Goal: Task Accomplishment & Management: Manage account settings

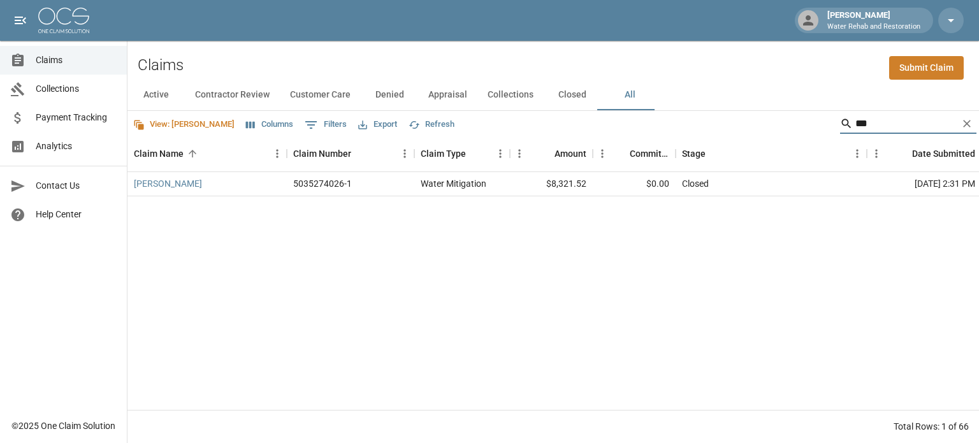
click at [54, 64] on span "Claims" at bounding box center [76, 60] width 81 height 13
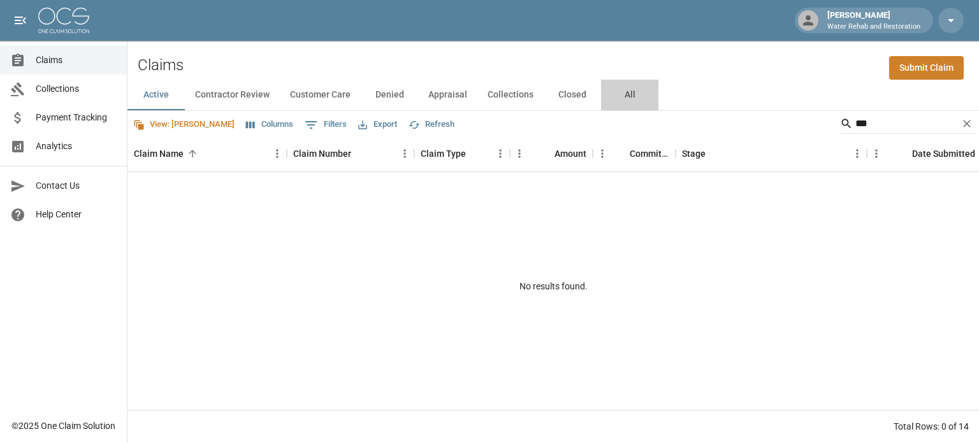
click at [631, 98] on button "All" at bounding box center [629, 95] width 57 height 31
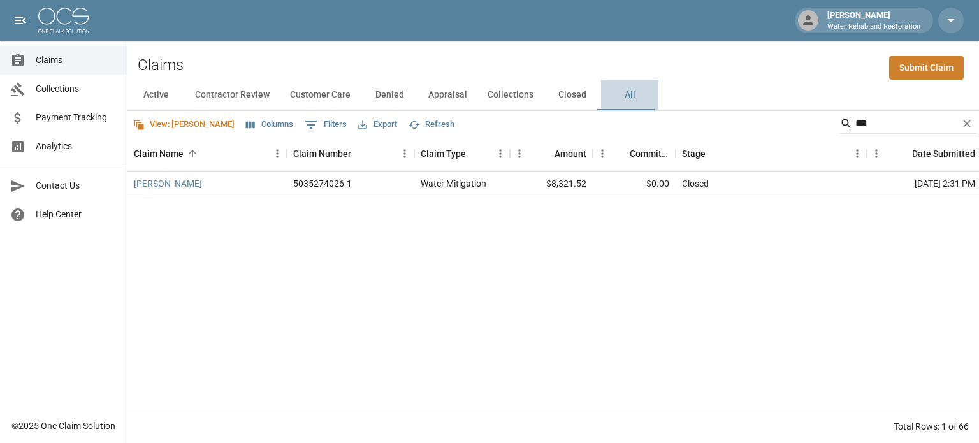
click at [628, 101] on button "All" at bounding box center [629, 95] width 57 height 31
drag, startPoint x: 877, startPoint y: 127, endPoint x: 835, endPoint y: 129, distance: 41.5
click at [840, 129] on div "***" at bounding box center [908, 124] width 136 height 20
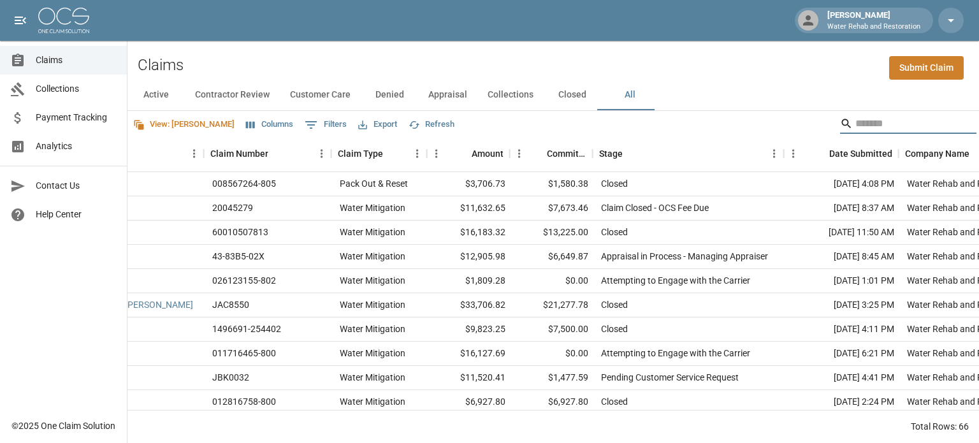
scroll to position [0, 83]
click at [870, 149] on div "Date Submitted" at bounding box center [861, 154] width 63 height 36
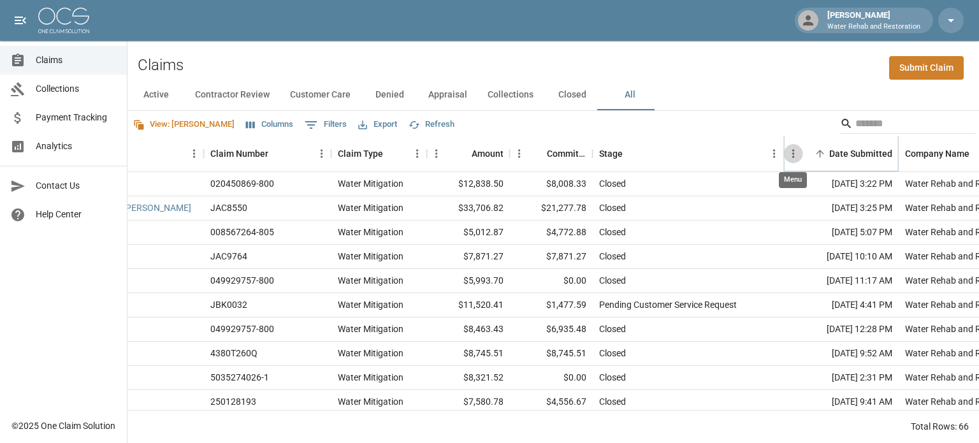
click at [798, 151] on icon "Menu" at bounding box center [794, 153] width 13 height 13
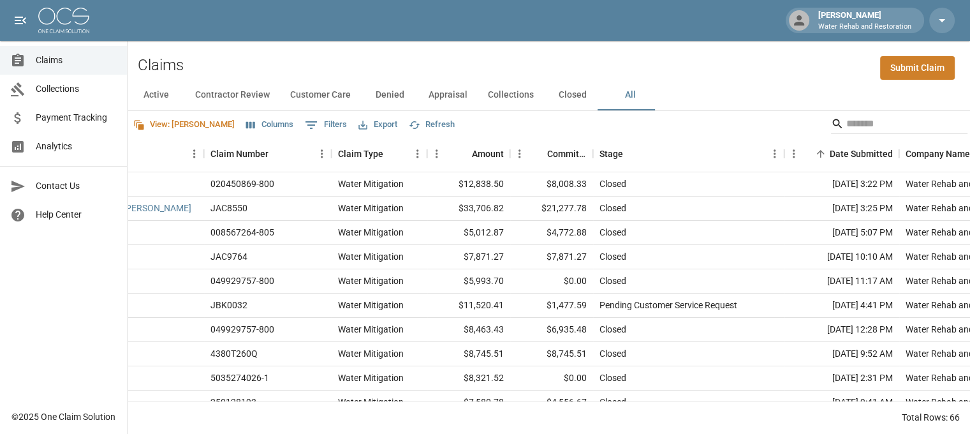
click at [810, 126] on div "View: [PERSON_NAME] Columns 0 Filters Export Refresh" at bounding box center [549, 124] width 842 height 26
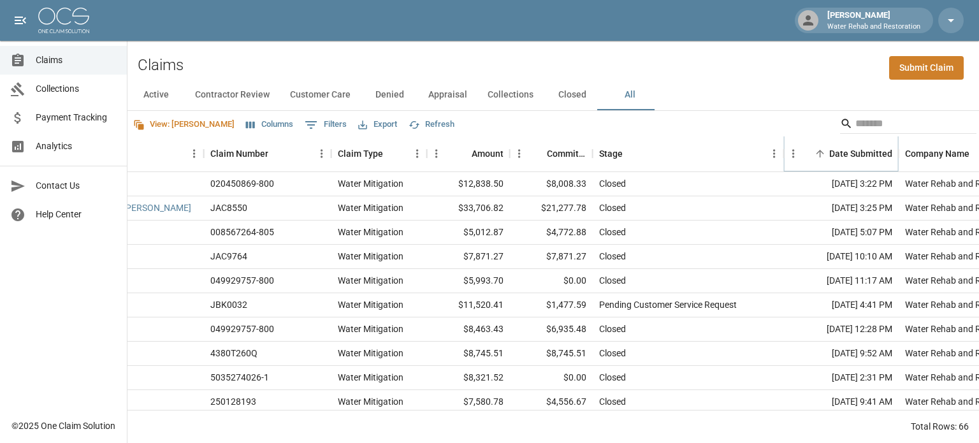
click at [819, 150] on icon "Sort" at bounding box center [820, 153] width 11 height 11
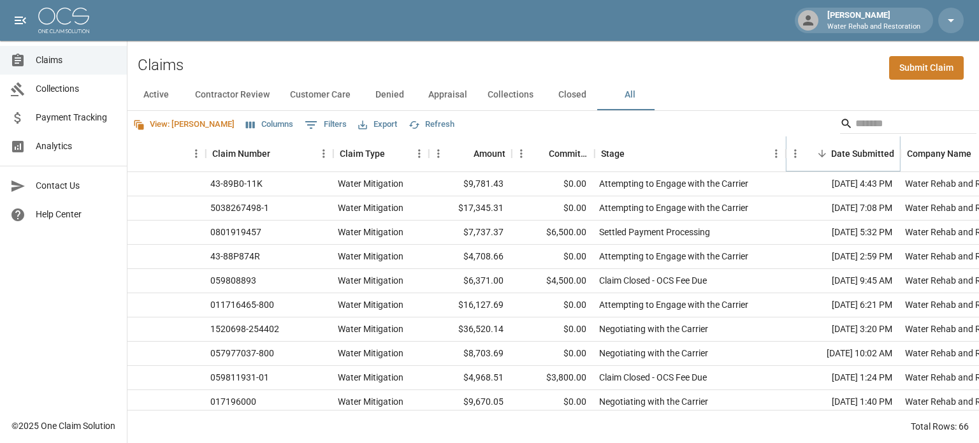
scroll to position [0, 0]
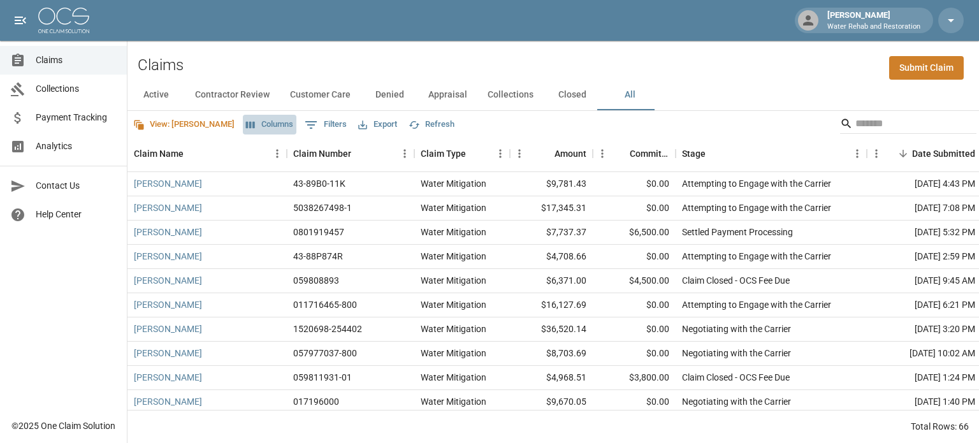
click at [243, 123] on button "Columns" at bounding box center [270, 125] width 54 height 20
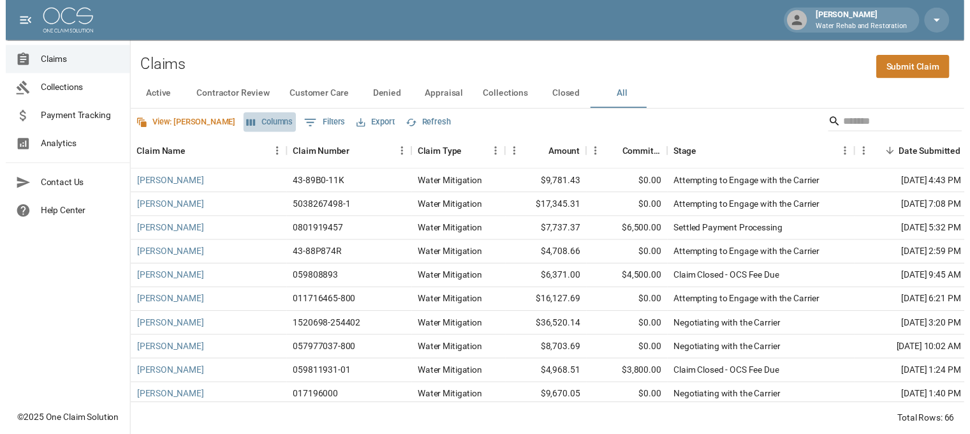
scroll to position [26, 0]
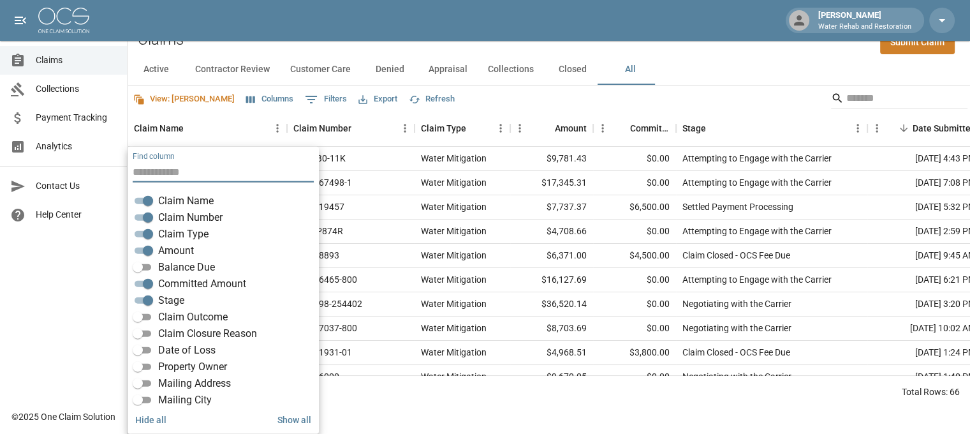
click at [161, 265] on span "Balance Due" at bounding box center [186, 267] width 57 height 15
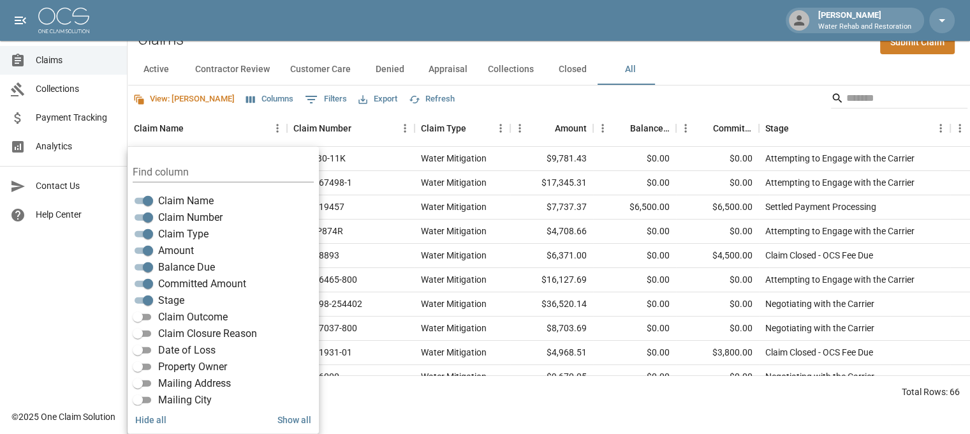
click at [710, 68] on div "Active Contractor Review Customer Care Denied Appraisal Collections Closed All" at bounding box center [549, 69] width 842 height 31
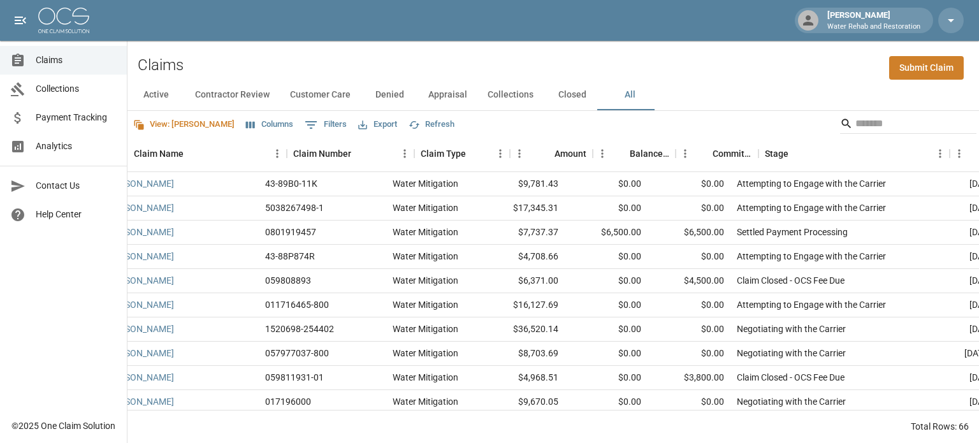
scroll to position [0, 0]
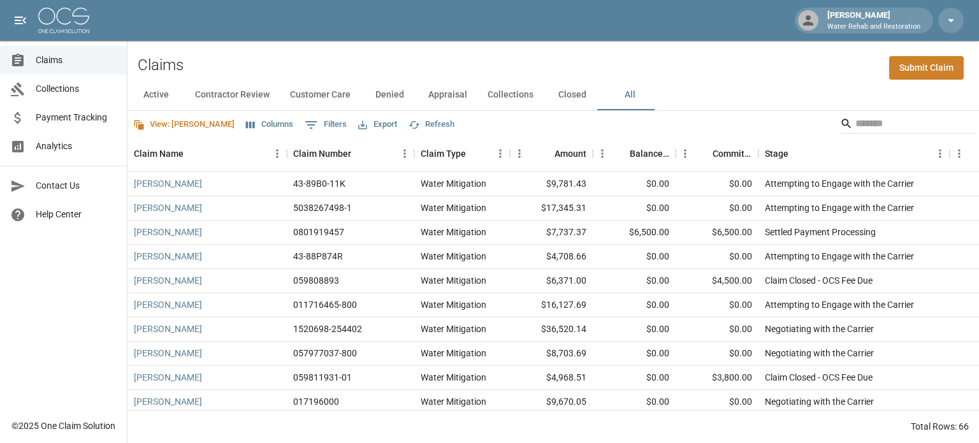
click at [243, 122] on button "Columns" at bounding box center [270, 125] width 54 height 20
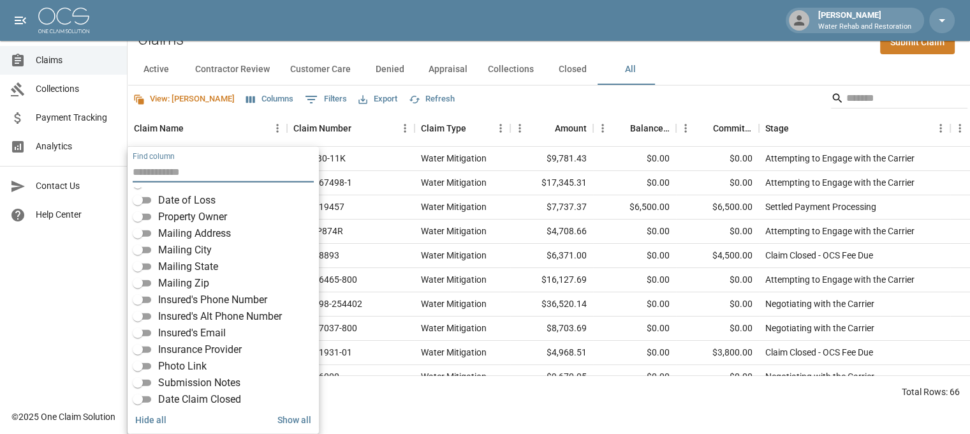
scroll to position [128, 0]
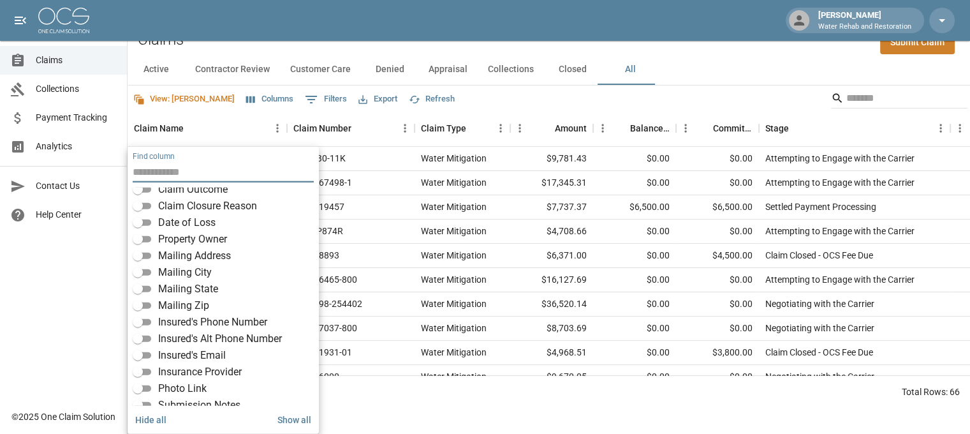
click at [169, 369] on span "Insurance Provider" at bounding box center [200, 371] width 84 height 15
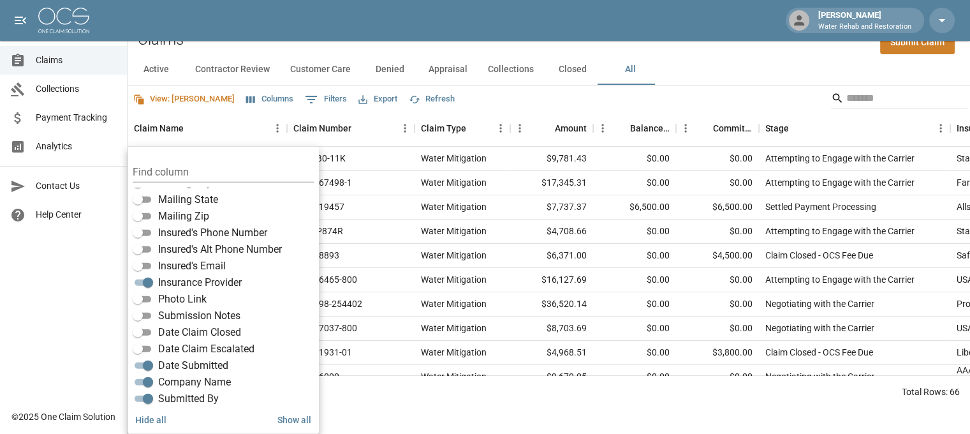
scroll to position [223, 0]
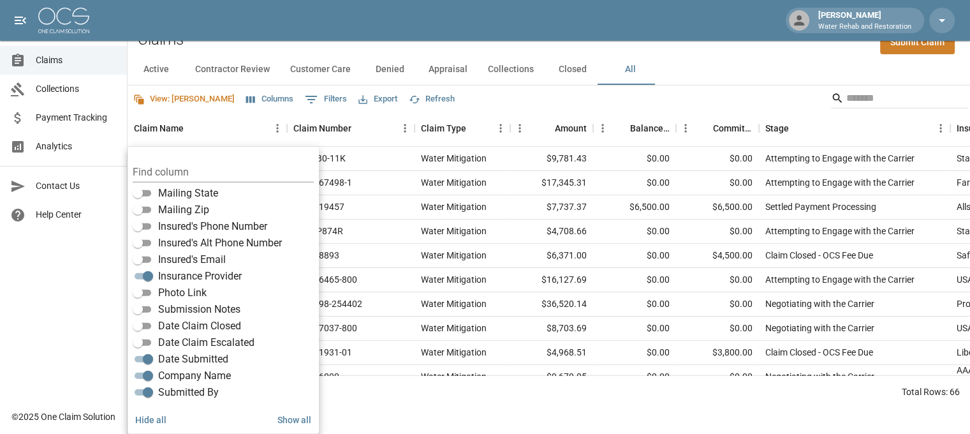
click at [186, 377] on span "Company Name" at bounding box center [194, 375] width 73 height 15
click at [178, 393] on span "Submitted By" at bounding box center [188, 392] width 61 height 15
click at [436, 404] on div "Total Rows: 66" at bounding box center [549, 391] width 842 height 33
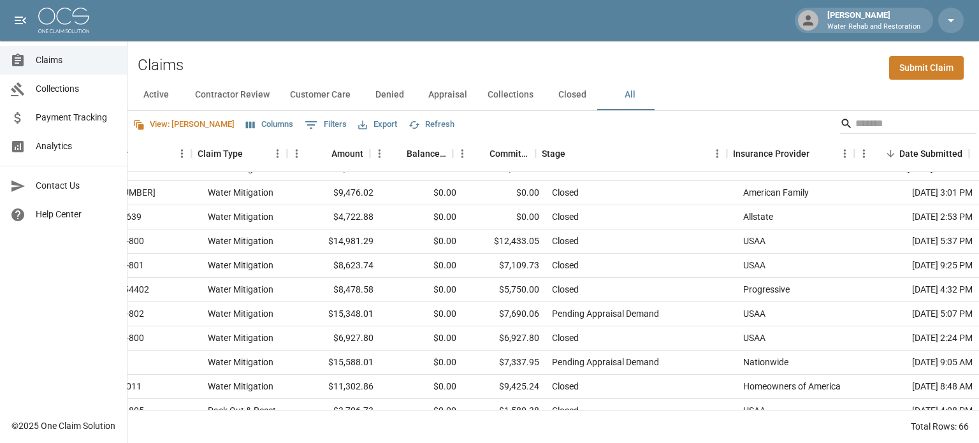
scroll to position [701, 223]
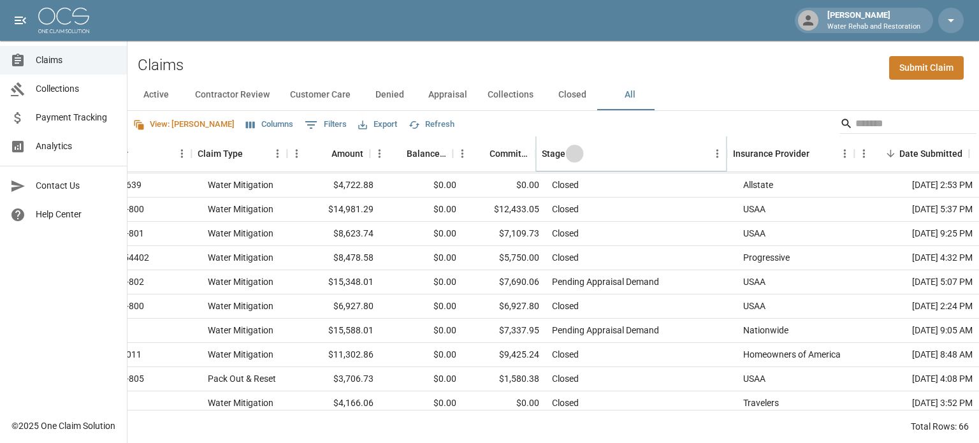
click at [569, 151] on icon "Sort" at bounding box center [574, 153] width 11 height 11
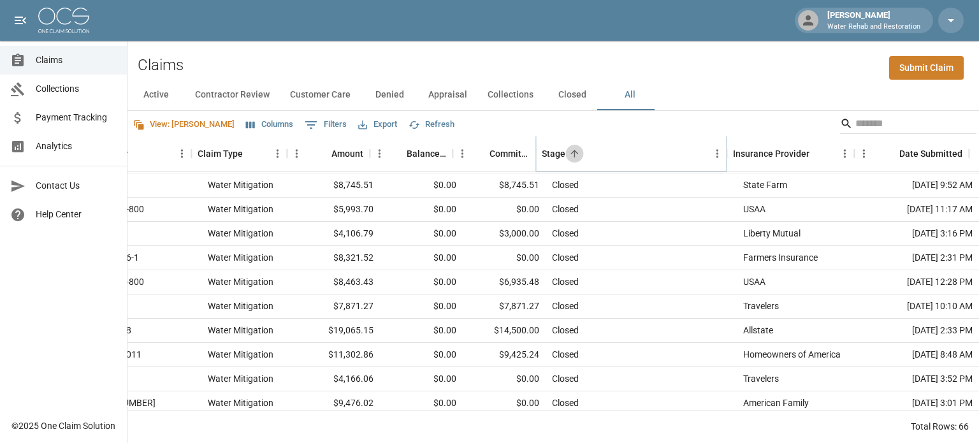
click at [569, 151] on icon "Sort" at bounding box center [574, 153] width 11 height 11
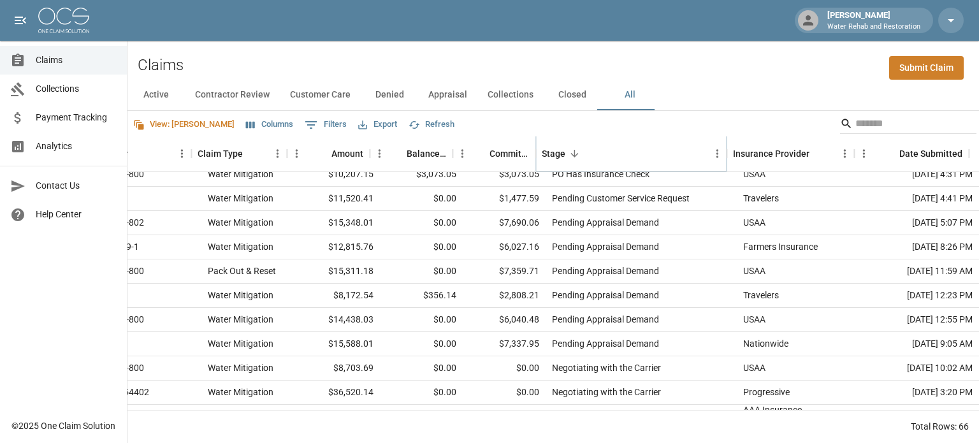
scroll to position [31, 223]
